Goal: Task Accomplishment & Management: Manage account settings

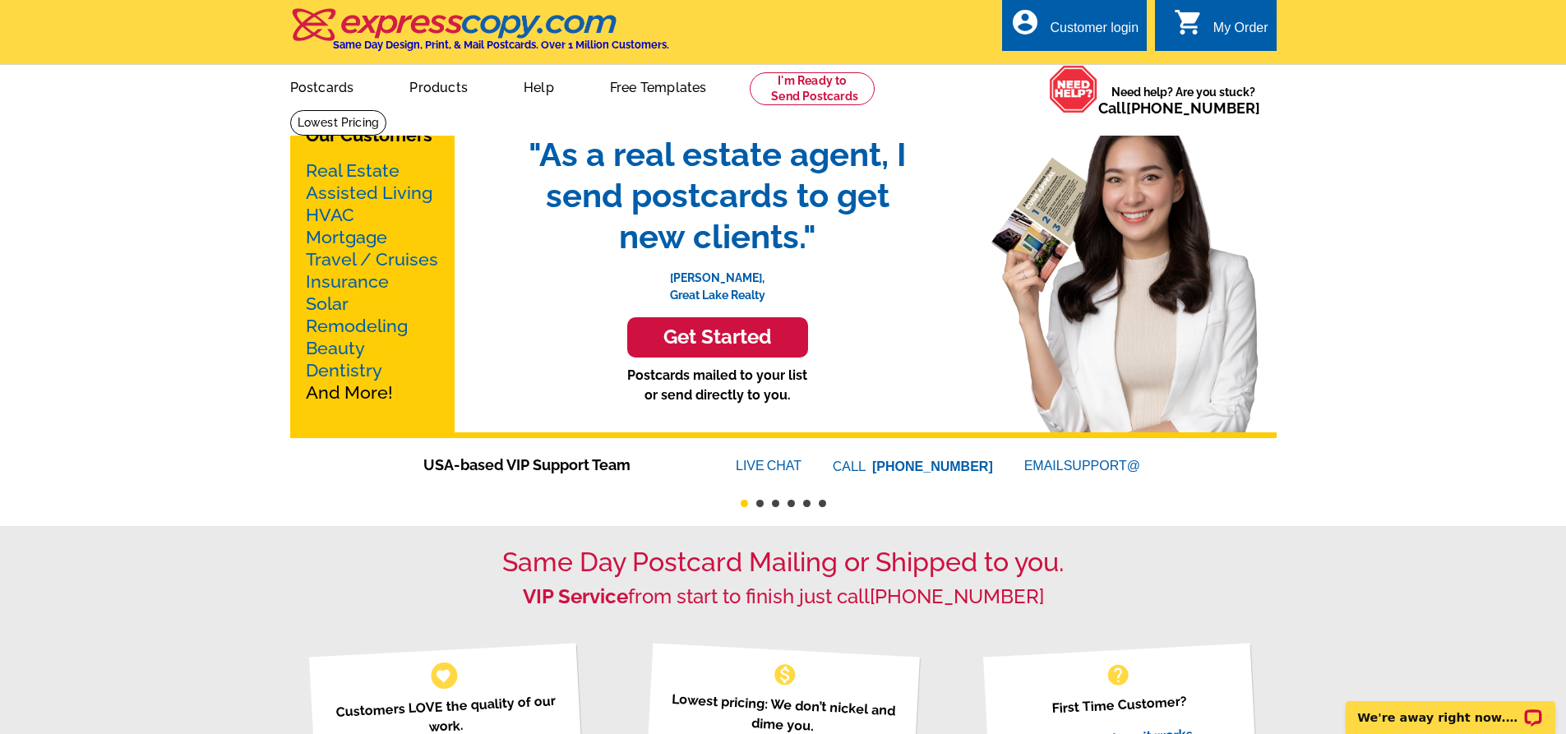
click at [1213, 28] on div "My Order" at bounding box center [1240, 32] width 55 height 23
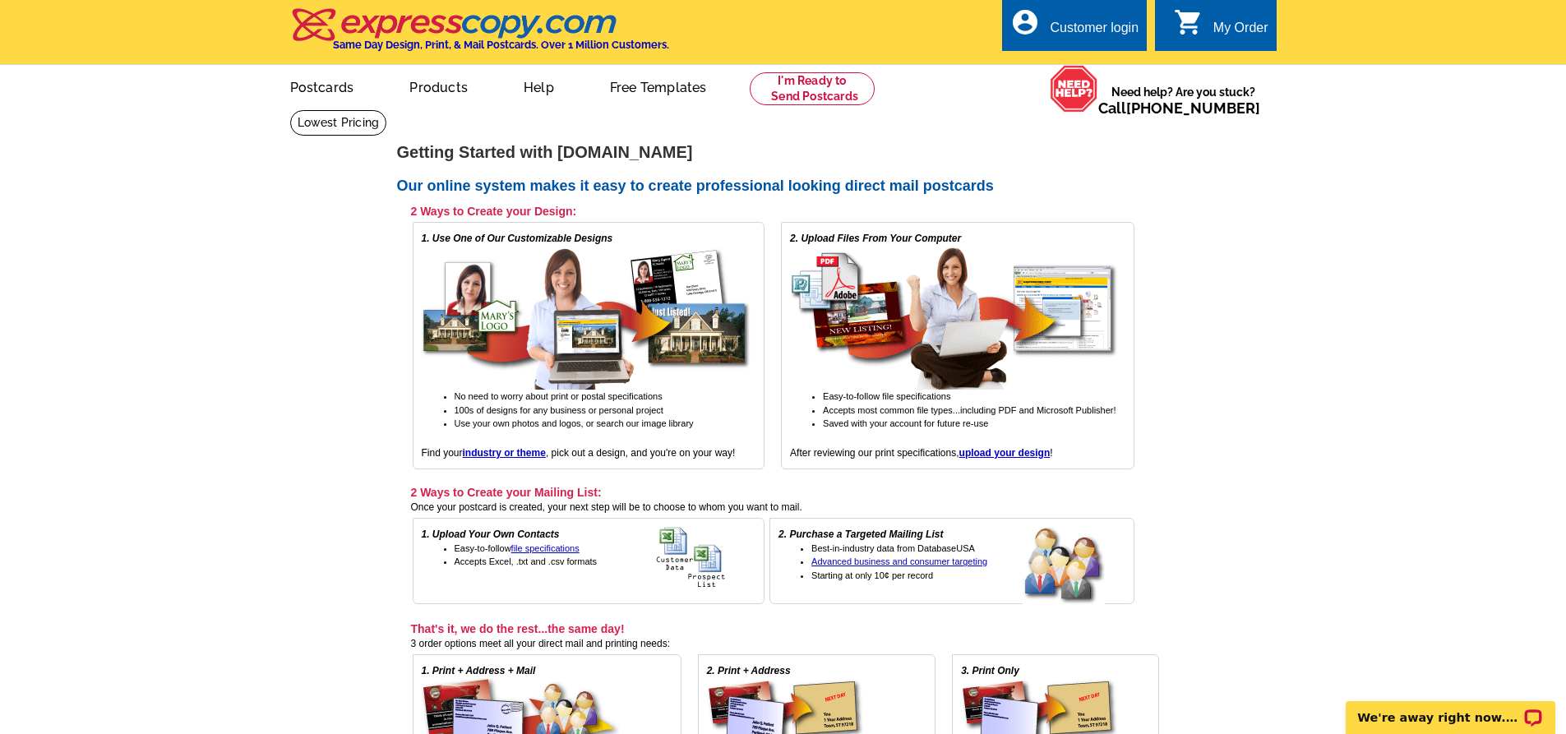
click at [1070, 32] on div "Customer login" at bounding box center [1094, 32] width 89 height 23
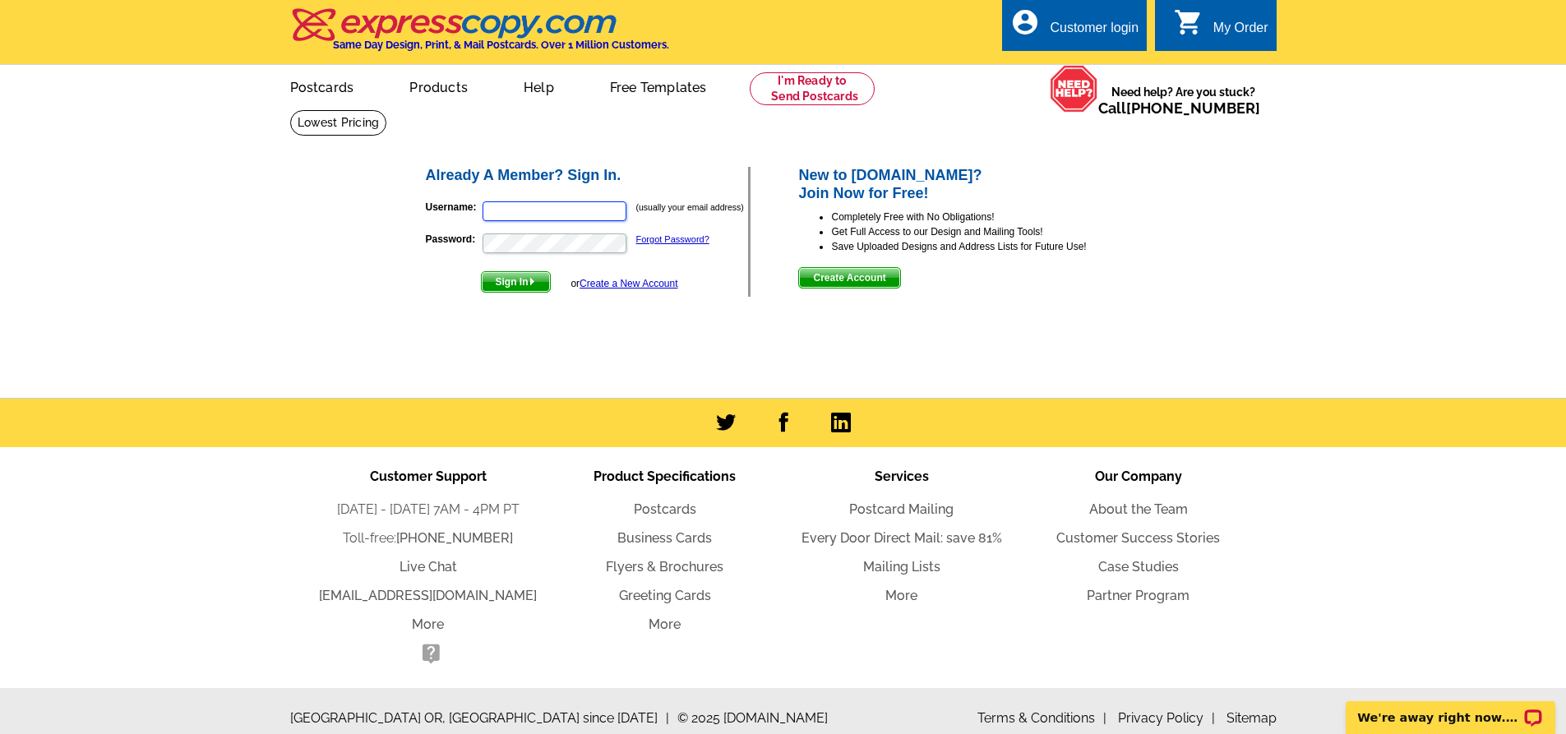
click at [526, 212] on input "Username:" at bounding box center [554, 211] width 144 height 20
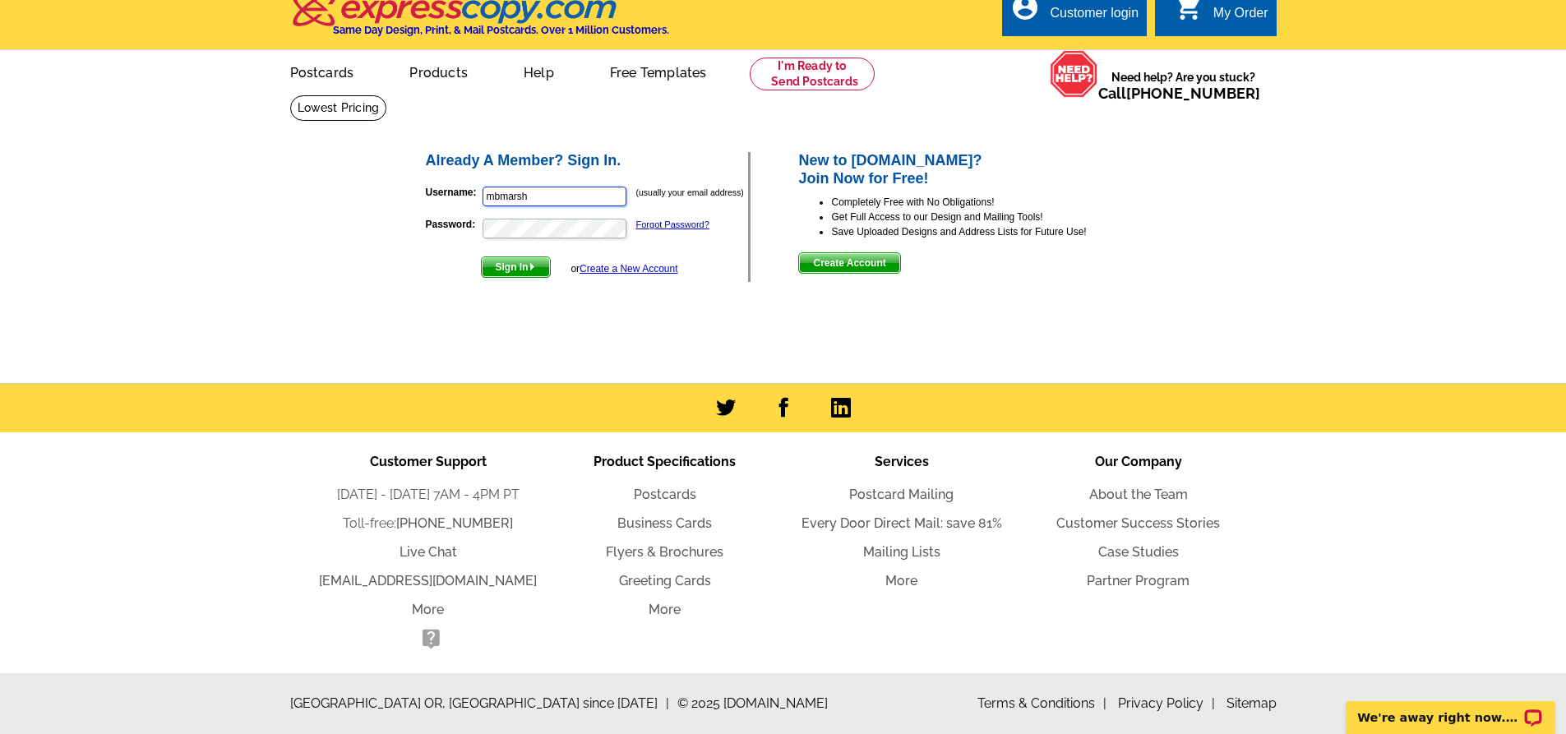
scroll to position [16, 0]
type input "mbmarsh@gmail.com"
click at [481, 256] on button "Sign In" at bounding box center [516, 266] width 70 height 21
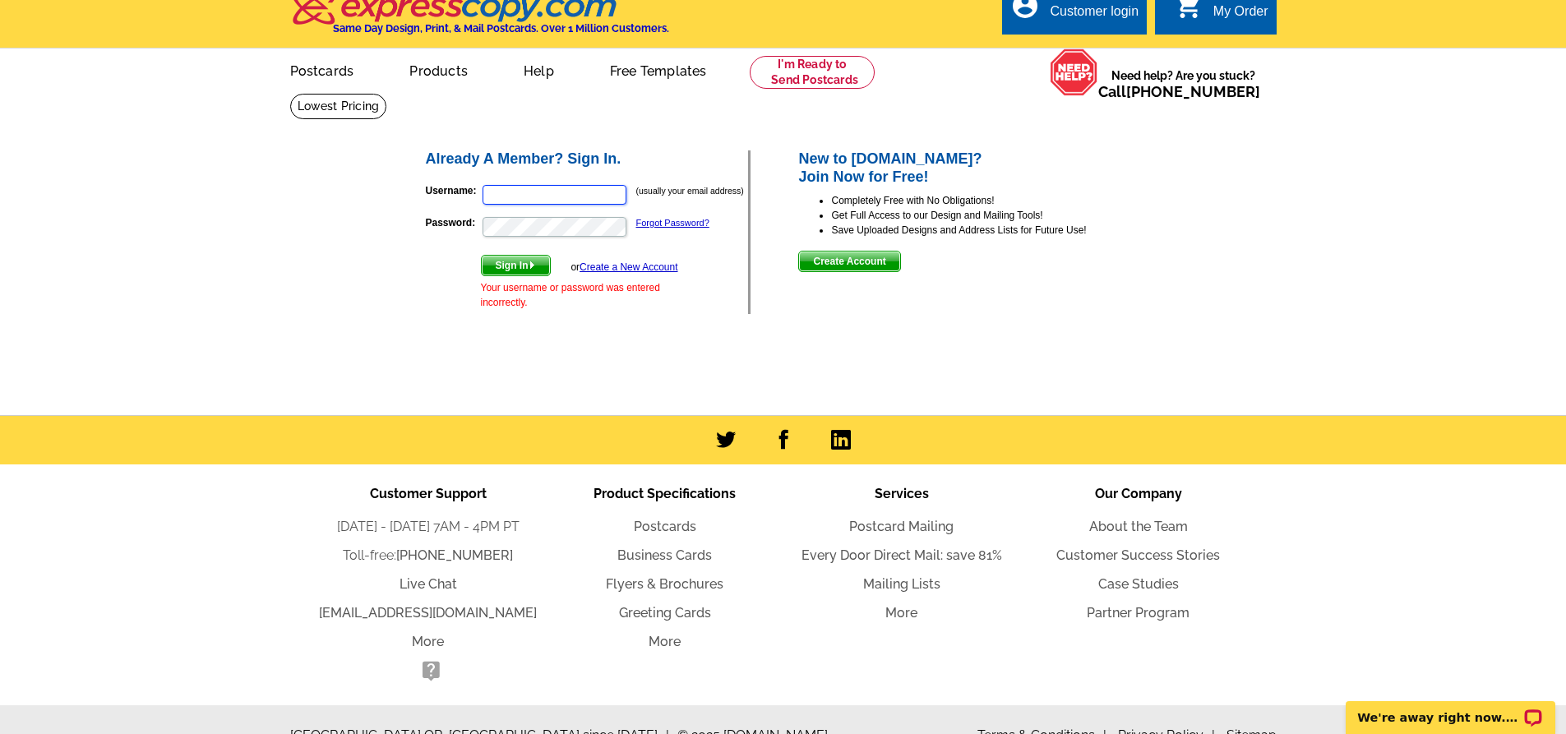
click at [507, 196] on input "Username:" at bounding box center [554, 195] width 144 height 20
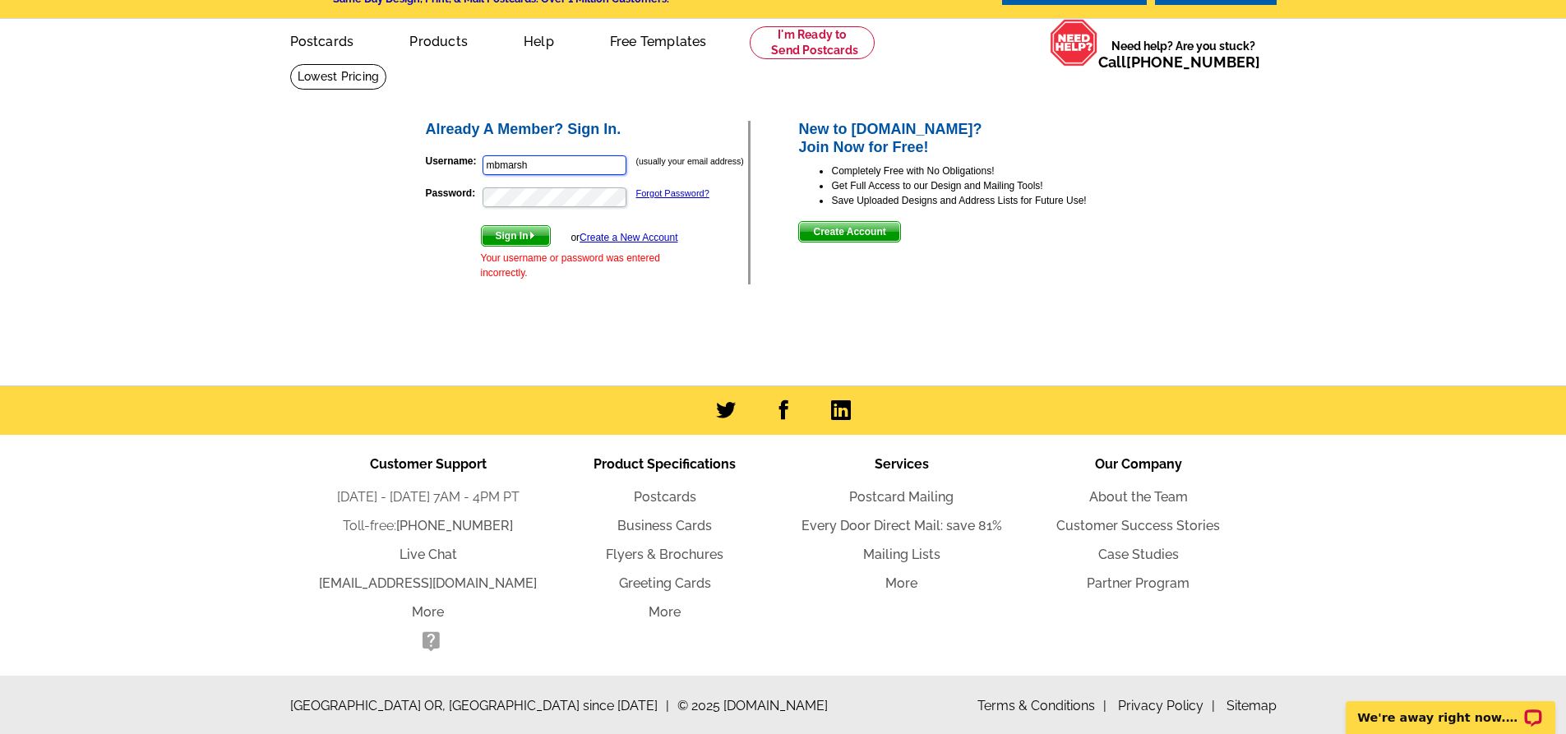
scroll to position [50, 0]
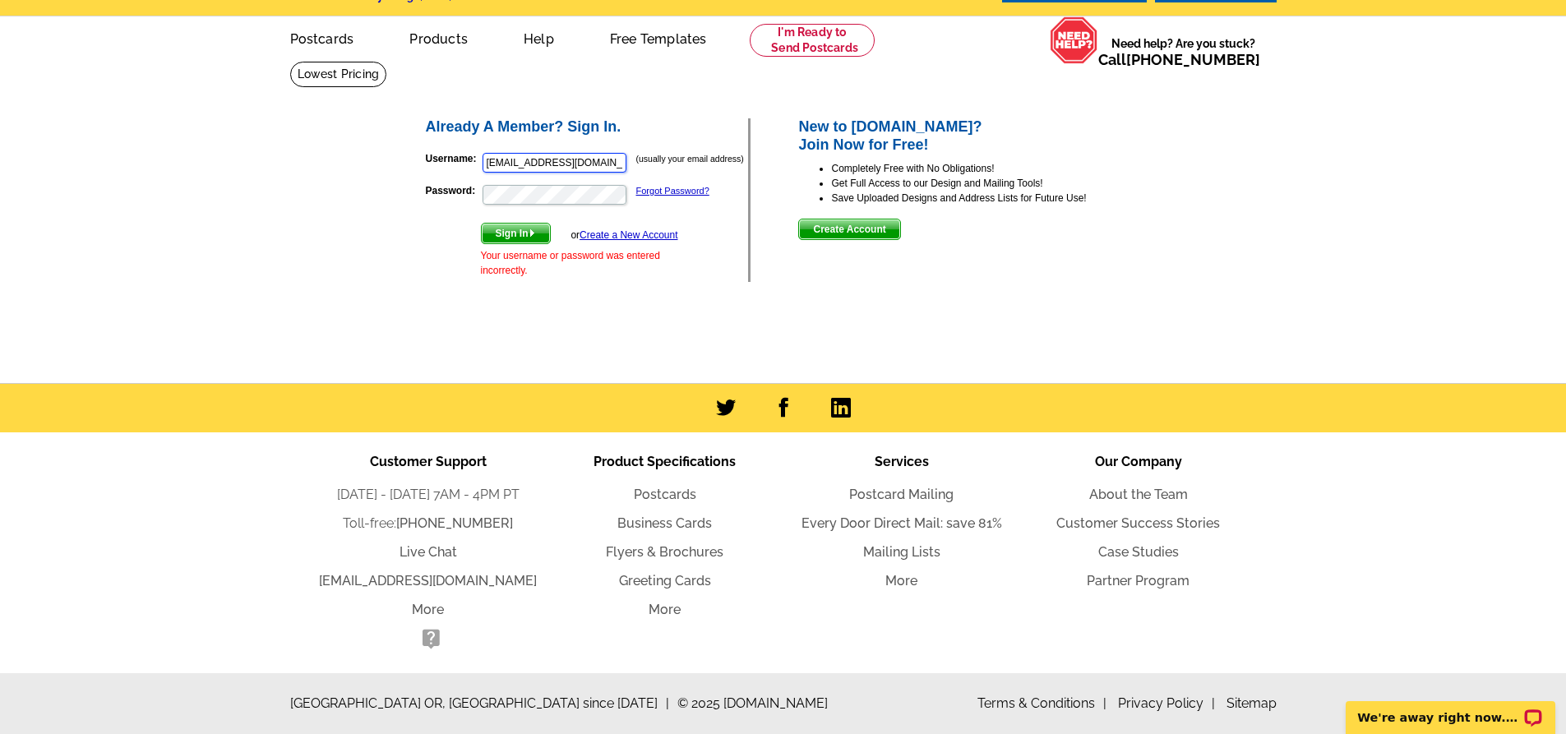
type input "mbmarsh@gmail.com"
click at [481, 223] on button "Sign In" at bounding box center [516, 233] width 70 height 21
click at [545, 159] on input "Username:" at bounding box center [554, 163] width 144 height 20
type input "mbmarsh@gmail.com"
click at [505, 227] on span "Sign In" at bounding box center [516, 234] width 68 height 20
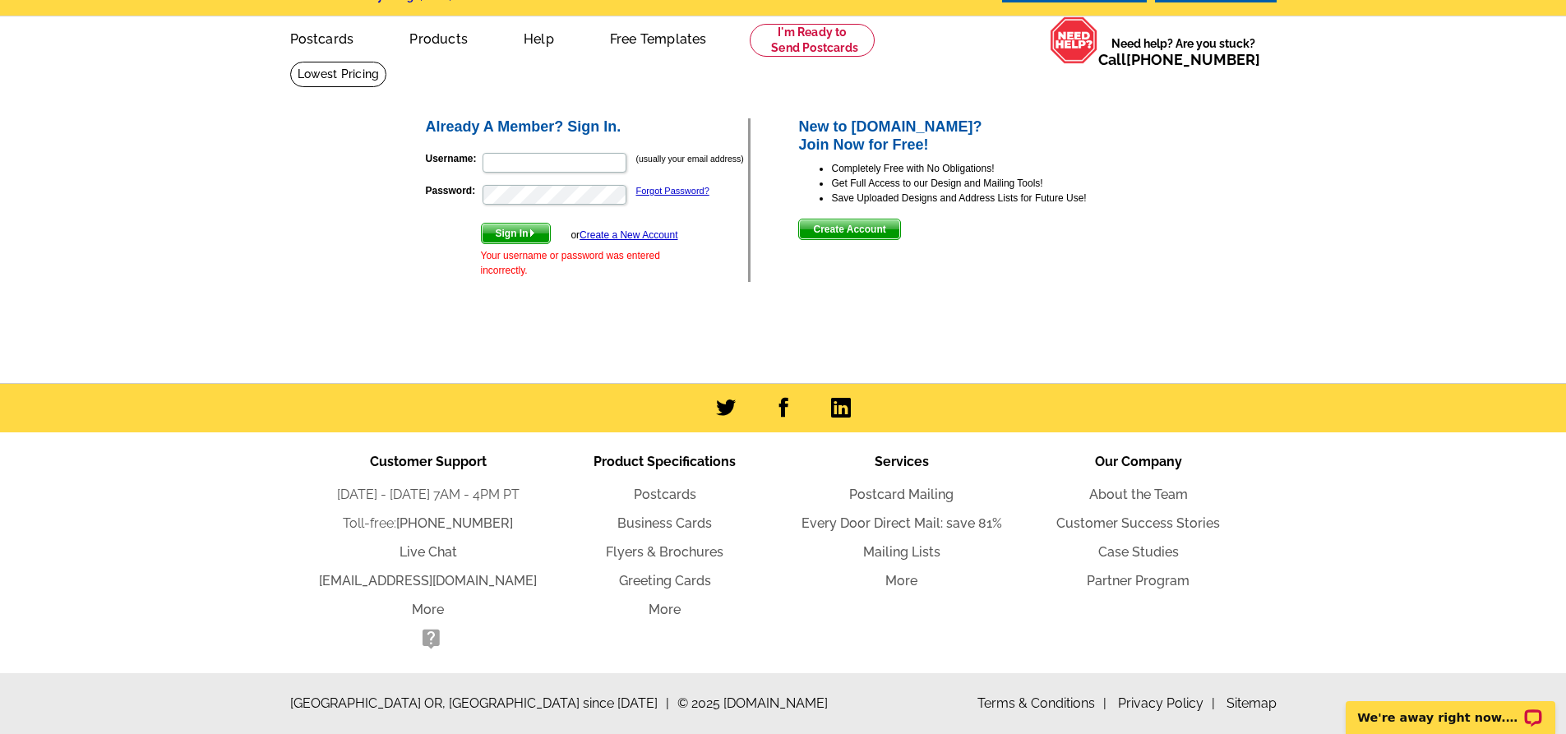
scroll to position [0, 0]
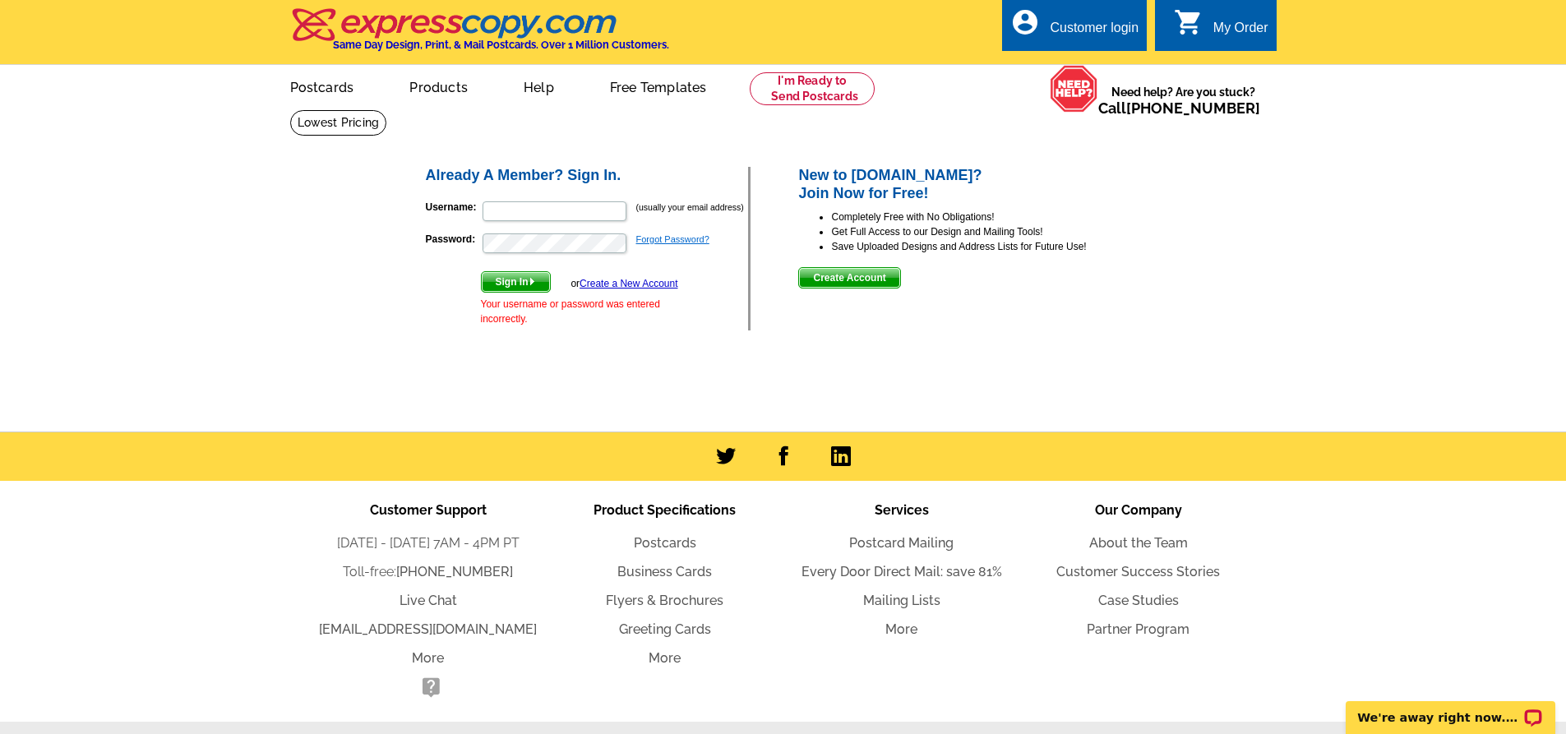
click at [660, 241] on link "Forgot Password?" at bounding box center [672, 239] width 73 height 10
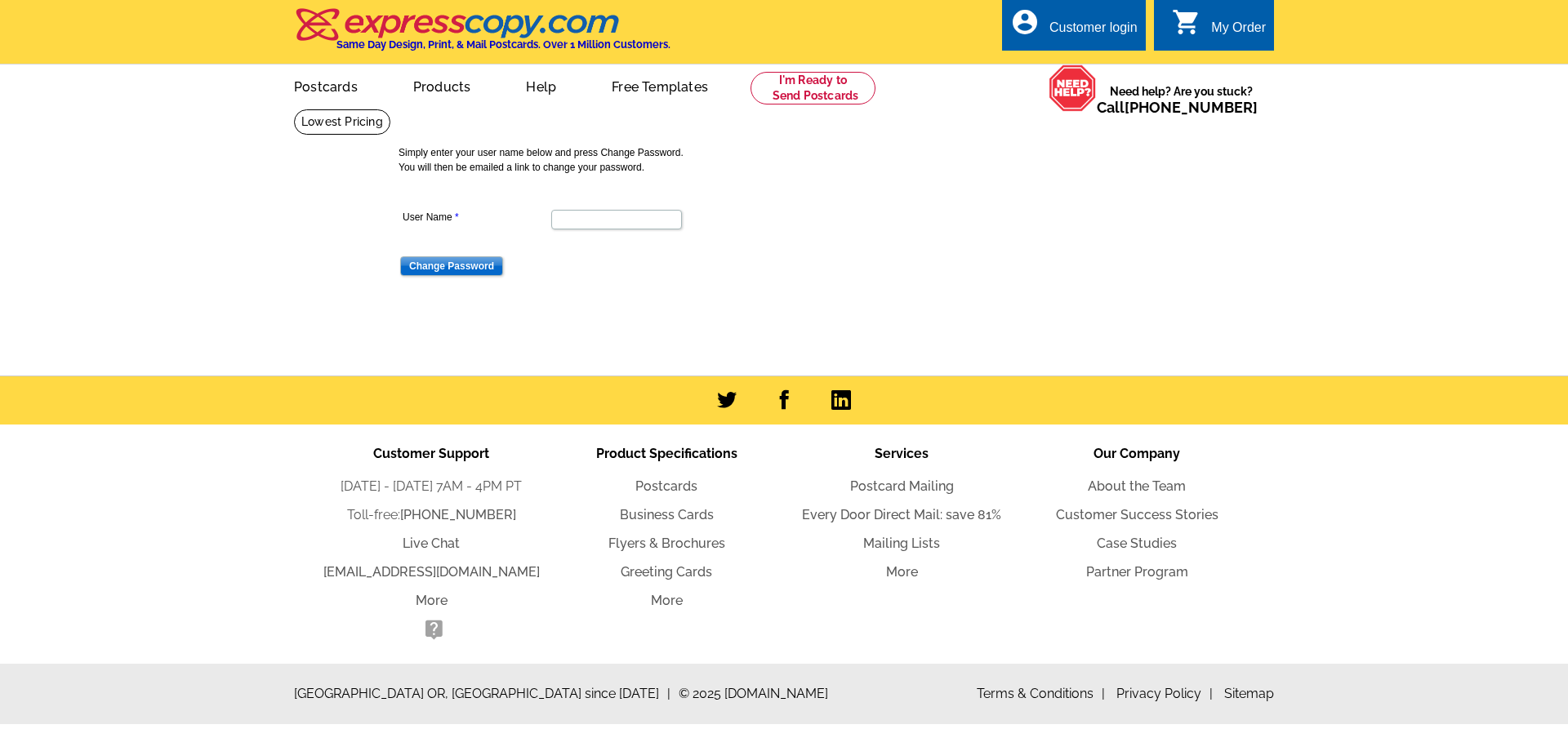
click at [566, 226] on input "User Name" at bounding box center [617, 219] width 131 height 20
type input "[EMAIL_ADDRESS][DOMAIN_NAME]"
click at [427, 257] on dd "Change Password" at bounding box center [615, 264] width 434 height 25
click at [439, 263] on input "Change Password" at bounding box center [452, 266] width 103 height 20
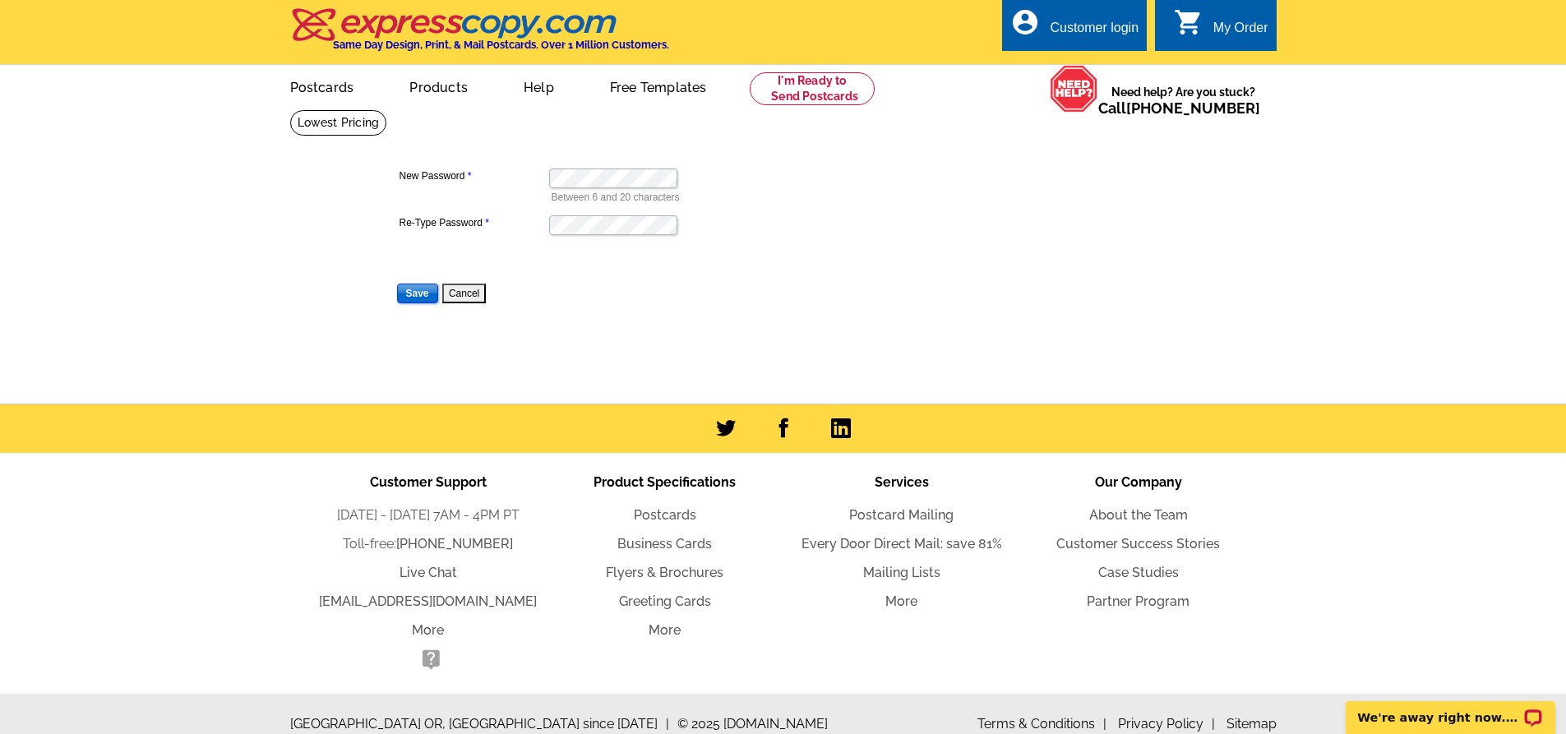
click at [416, 291] on input "Save" at bounding box center [417, 294] width 41 height 20
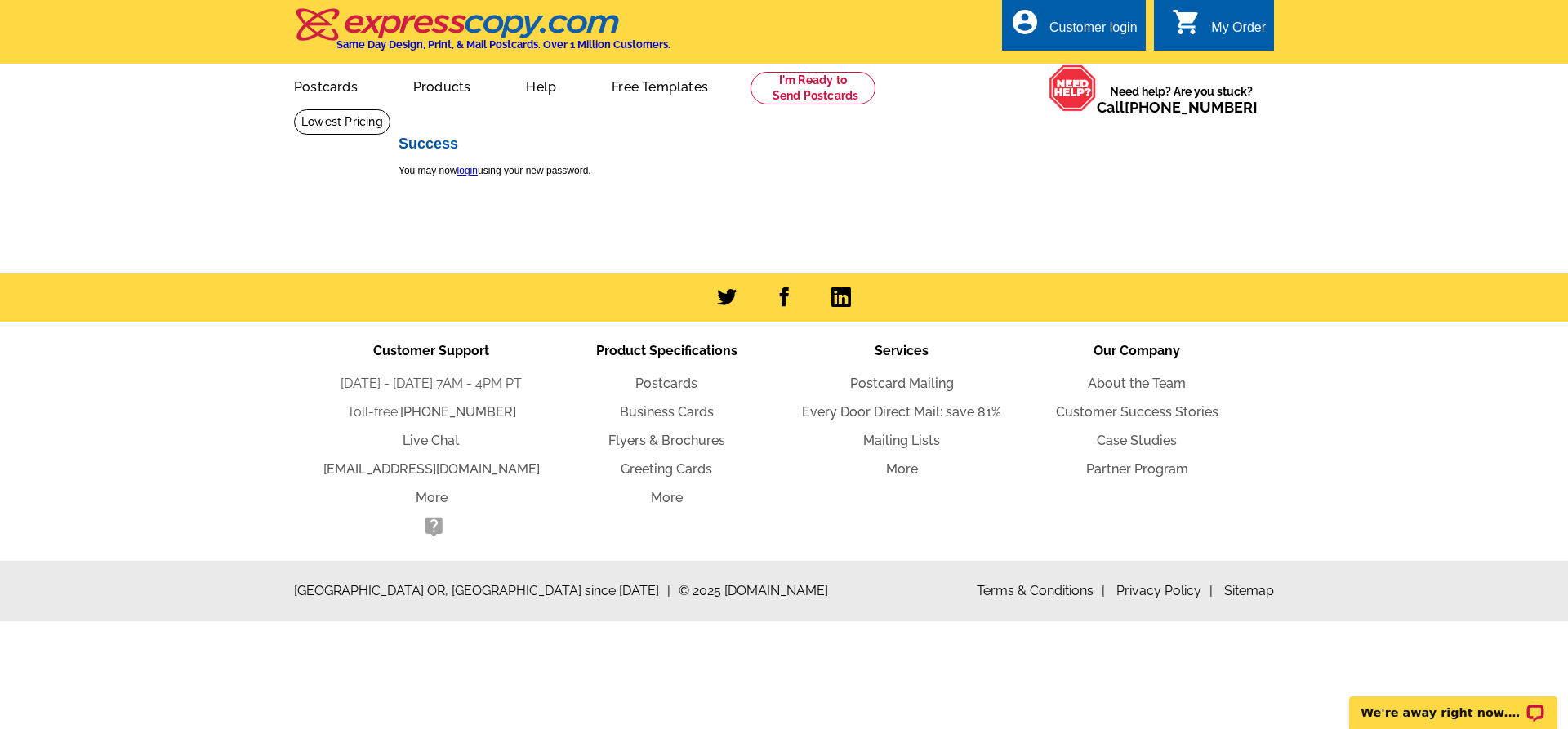
click at [1049, 32] on div "Customer login" at bounding box center [1093, 32] width 88 height 23
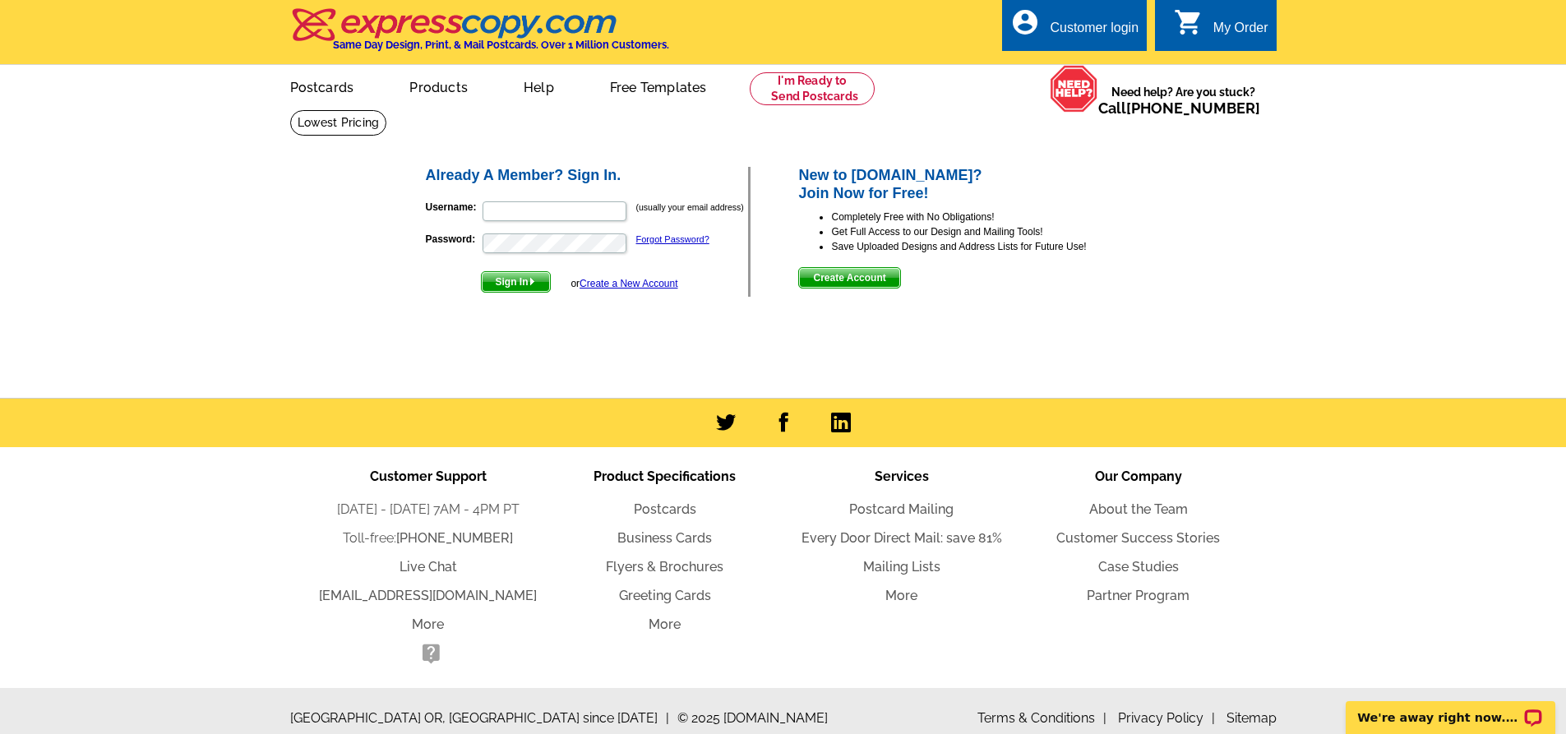
click at [501, 200] on form "Username: (usually your email address) Password: Forgot Password? Sign In or Cr…" at bounding box center [587, 242] width 323 height 100
click at [505, 212] on input "Username:" at bounding box center [554, 211] width 144 height 20
click at [505, 212] on input "m" at bounding box center [554, 211] width 144 height 20
type input "[EMAIL_ADDRESS][DOMAIN_NAME]"
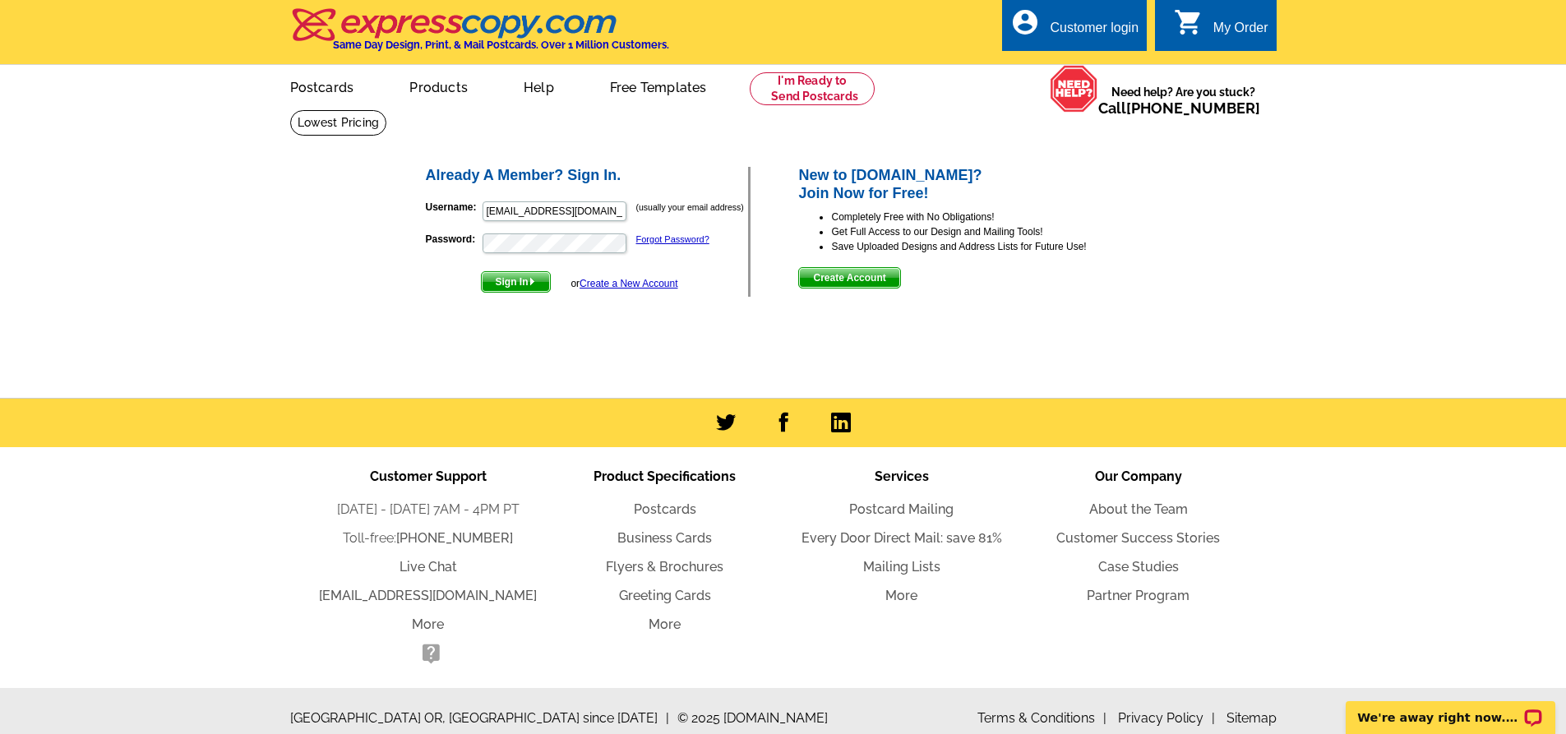
click at [508, 285] on span "Sign In" at bounding box center [516, 282] width 68 height 20
